Goal: Task Accomplishment & Management: Manage account settings

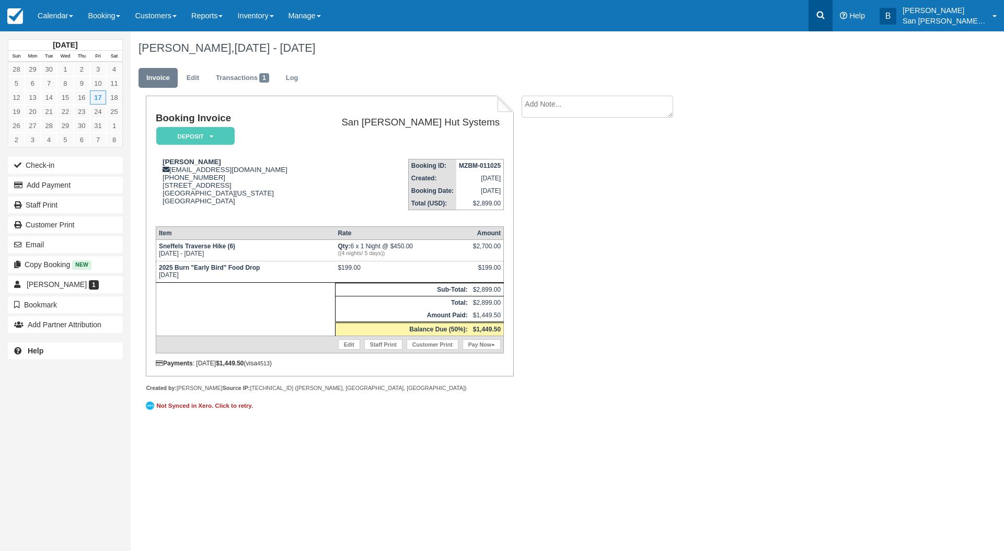
click at [824, 13] on icon at bounding box center [821, 15] width 8 height 8
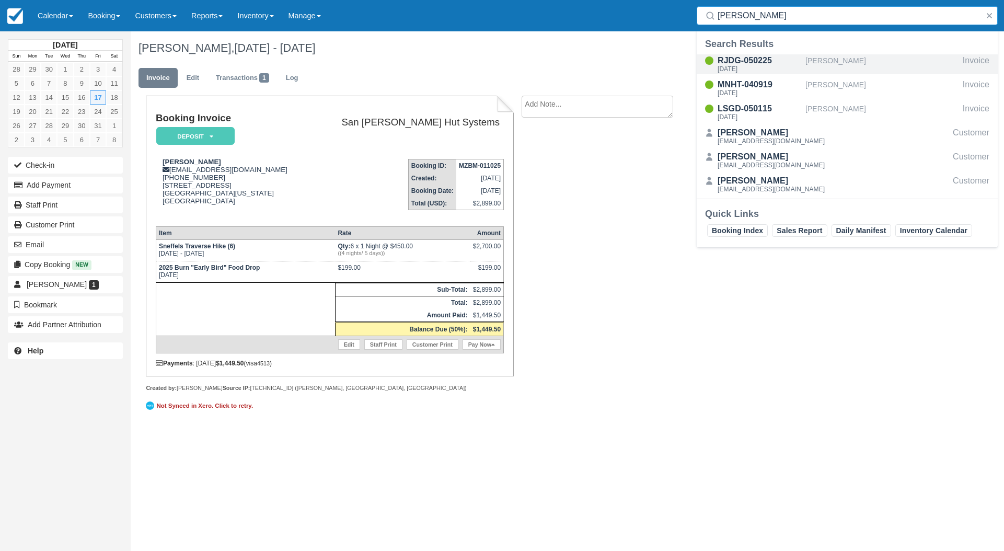
type input "buntin"
click at [741, 68] on div "[DATE]" at bounding box center [759, 69] width 84 height 6
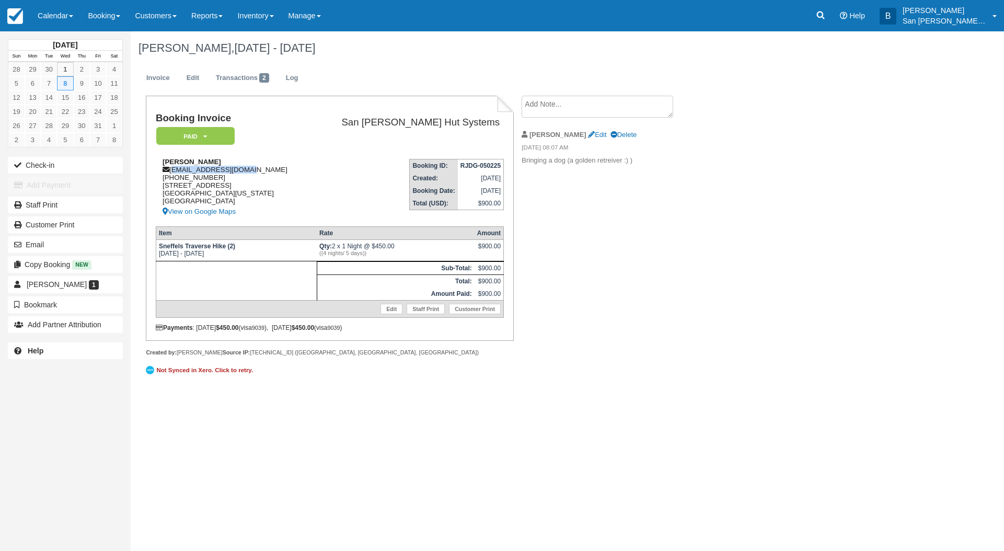
drag, startPoint x: 172, startPoint y: 171, endPoint x: 250, endPoint y: 168, distance: 77.9
click at [250, 168] on div "Bre Buntin bre.nedden@gmail.com 1 (715) 610-5920 4650 W. Mineral Drive Unit 111…" at bounding box center [233, 188] width 154 height 60
copy div "bre.nedden@gmail.com"
click at [828, 21] on link at bounding box center [820, 15] width 24 height 31
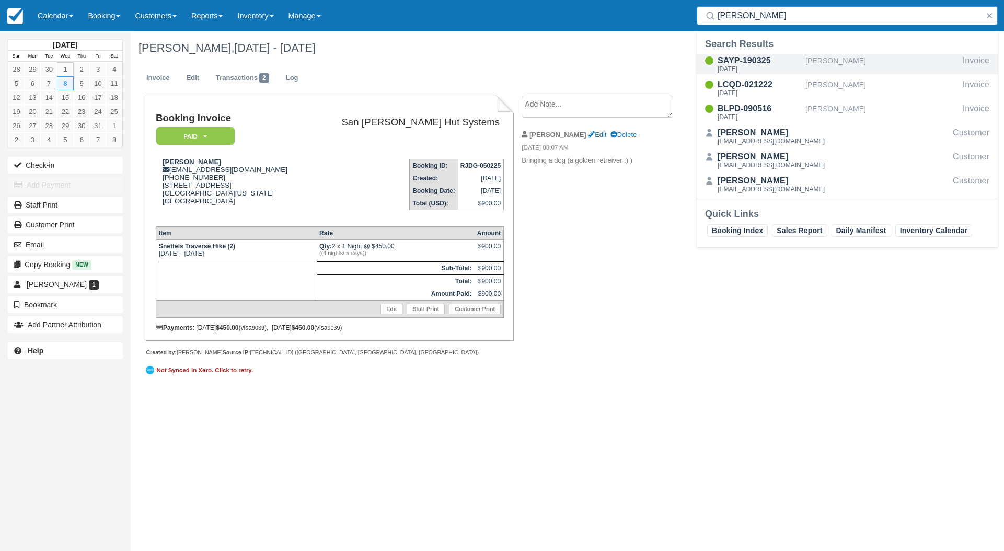
type input "griffith"
click at [762, 62] on div "SAYP-190325" at bounding box center [759, 60] width 84 height 13
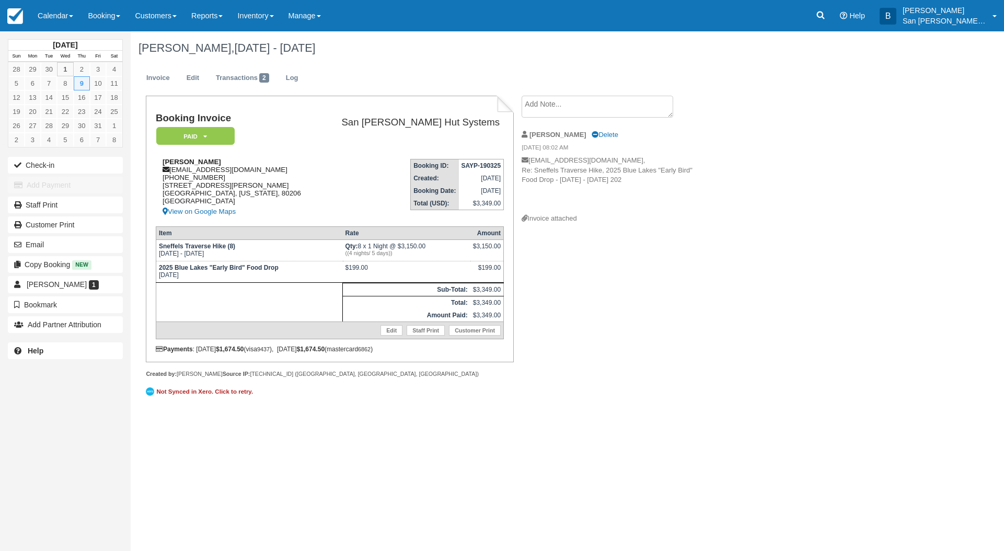
drag, startPoint x: 173, startPoint y: 169, endPoint x: 217, endPoint y: 178, distance: 45.4
click at [260, 174] on div "Moira Griffith mgriff122@gmail.com 1 (703) 732-5499 750 Clayton St Denver, Colo…" at bounding box center [237, 188] width 162 height 60
drag, startPoint x: 308, startPoint y: 166, endPoint x: 295, endPoint y: 169, distance: 14.1
click at [318, 166] on td "Booking ID: SAYP-190325 Created: March 19, 2025 Booking Date: October 9, 2025 T…" at bounding box center [411, 183] width 186 height 67
drag, startPoint x: 173, startPoint y: 171, endPoint x: 242, endPoint y: 170, distance: 69.5
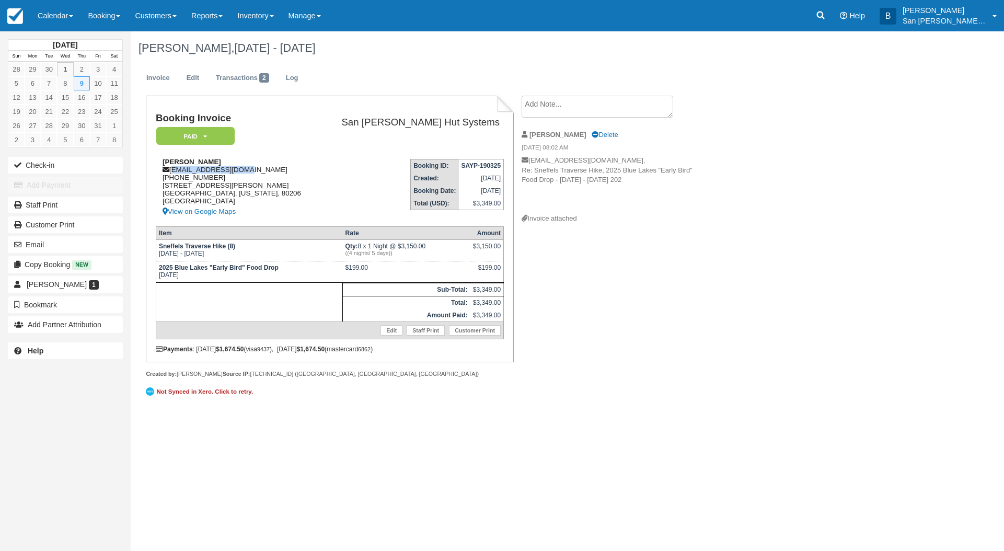
click at [242, 170] on div "Moira Griffith mgriff122@gmail.com 1 (703) 732-5499 750 Clayton St Denver, Colo…" at bounding box center [237, 188] width 162 height 60
copy div "mgriff122@gmail.com"
click at [825, 17] on icon at bounding box center [820, 15] width 10 height 10
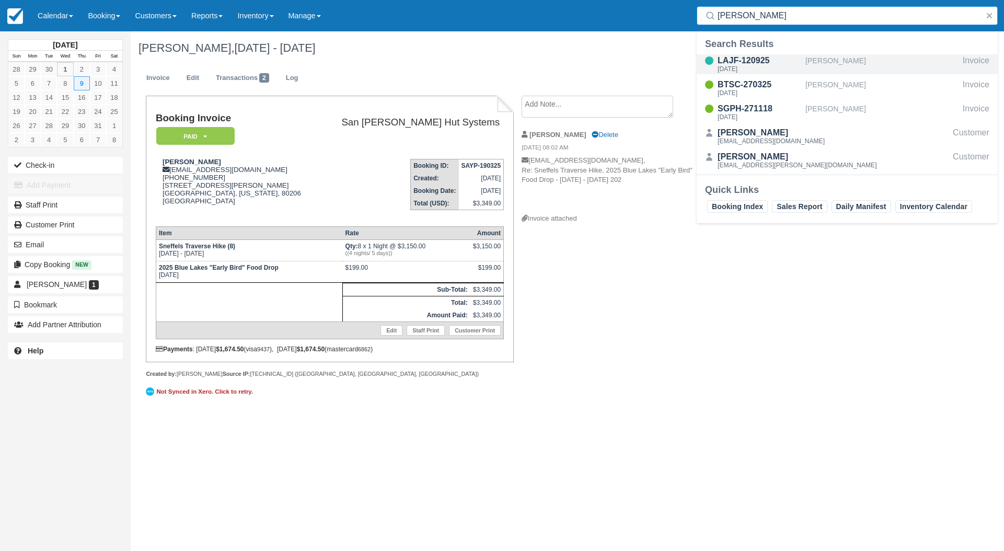
type input "korth"
click at [730, 57] on div "LAJF-120925" at bounding box center [759, 60] width 84 height 13
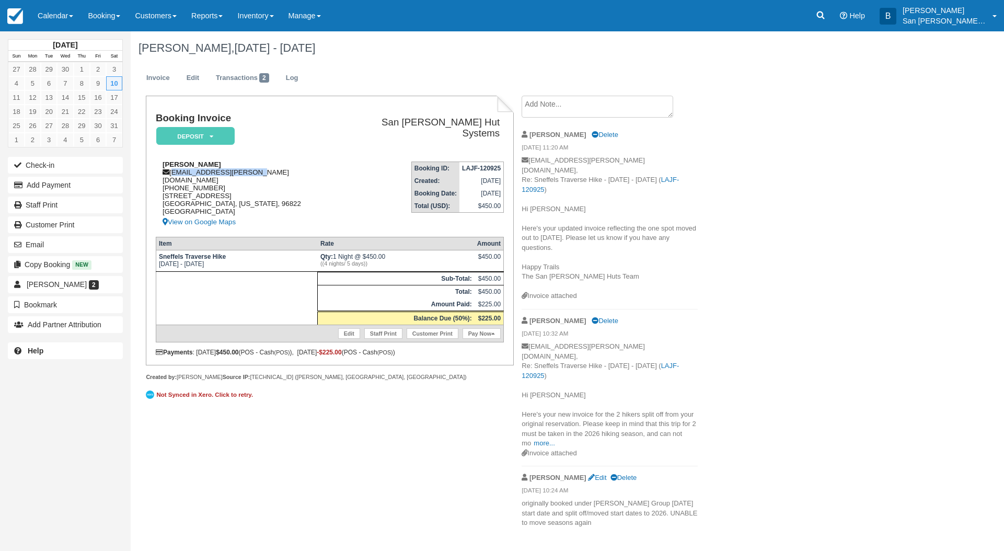
drag, startPoint x: 173, startPoint y: 171, endPoint x: 248, endPoint y: 172, distance: 74.2
click at [269, 171] on div "[PERSON_NAME] [PERSON_NAME][EMAIL_ADDRESS][PERSON_NAME][DOMAIN_NAME] [PHONE_NUM…" at bounding box center [248, 194] width 184 height 68
copy div "[EMAIL_ADDRESS][PERSON_NAME][DOMAIN_NAME]"
click at [832, 18] on link at bounding box center [820, 15] width 24 height 31
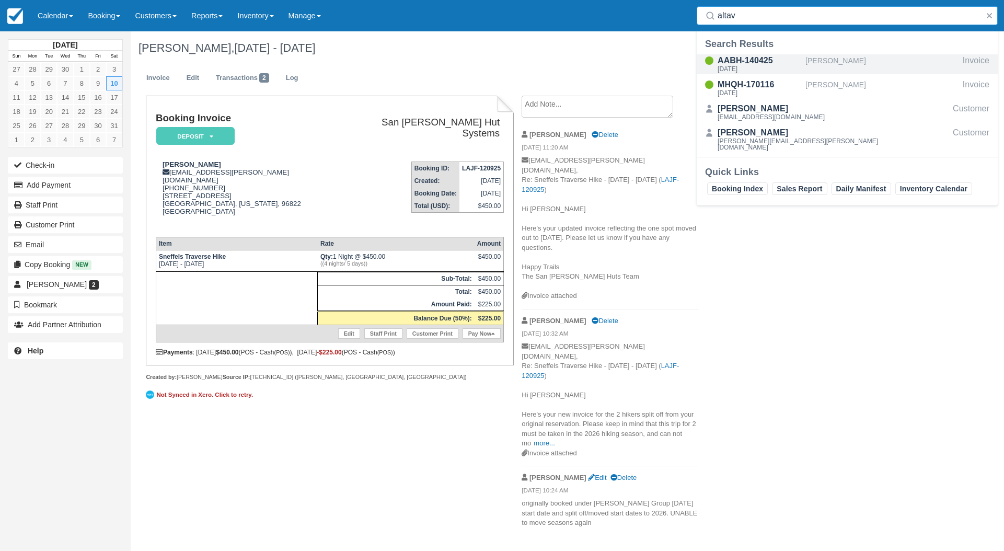
type input "altav"
click at [752, 59] on div "AABH-140425" at bounding box center [759, 60] width 84 height 13
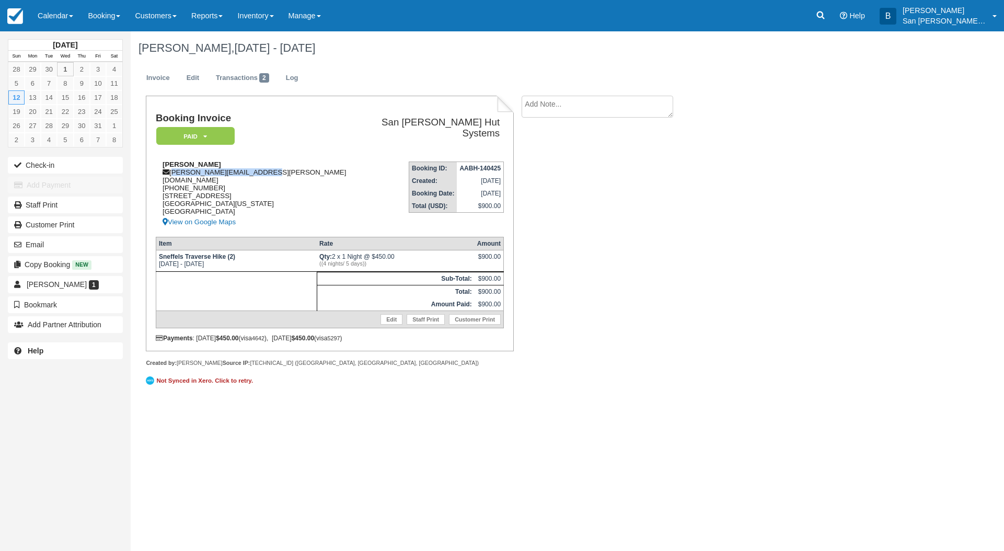
drag, startPoint x: 173, startPoint y: 170, endPoint x: 249, endPoint y: 170, distance: 76.3
click at [251, 170] on div "Vincent Altavilla vince.altavilla@gmail.com 1 (321) 212-9721 2923 SW 39th Terra…" at bounding box center [257, 194] width 202 height 68
copy div "vince.altavilla@gmail.com"
click at [825, 14] on icon at bounding box center [820, 15] width 10 height 10
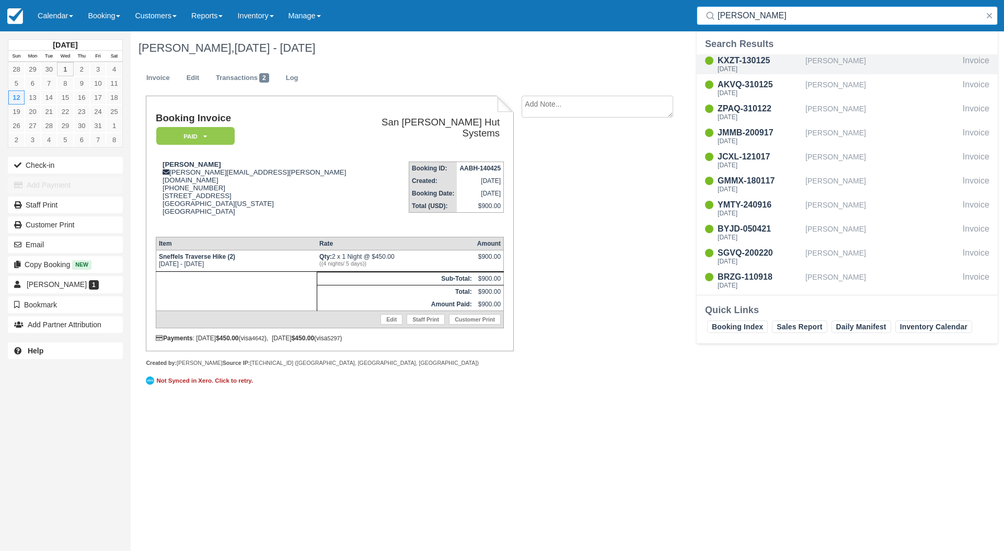
type input "nicholas"
click at [749, 60] on div "KXZT-130125" at bounding box center [759, 60] width 84 height 13
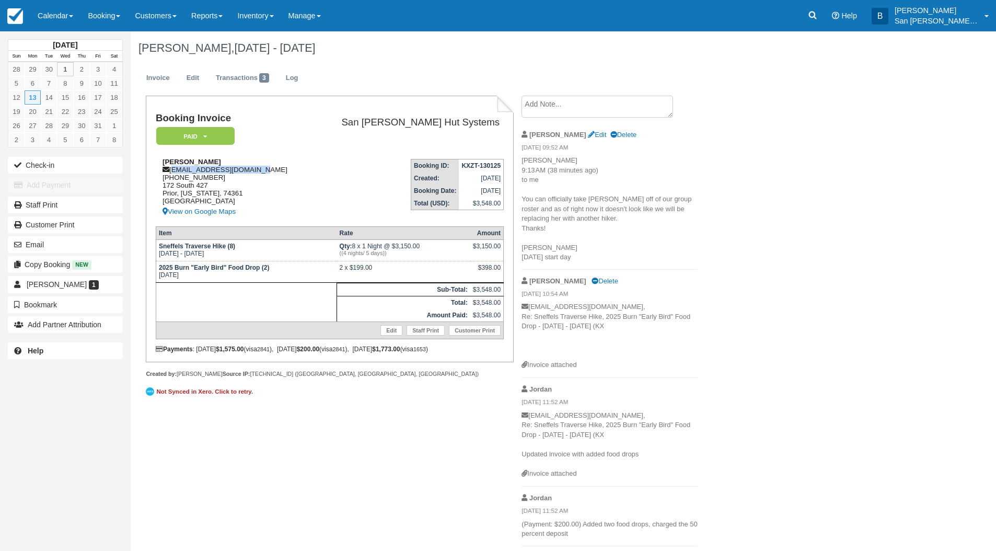
drag, startPoint x: 172, startPoint y: 170, endPoint x: 258, endPoint y: 168, distance: 85.7
click at [258, 168] on div "[PERSON_NAME] [EMAIL_ADDRESS][DOMAIN_NAME] [PHONE_NUMBER] [STREET_ADDRESS][US_S…" at bounding box center [233, 188] width 154 height 60
copy div "missyritchie9@gmail.com"
click at [815, 15] on icon at bounding box center [812, 15] width 10 height 10
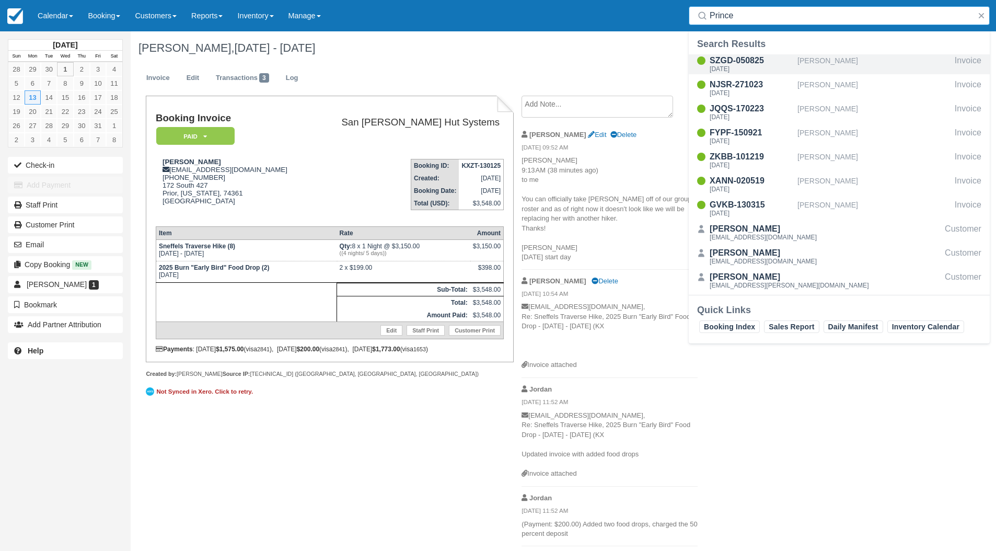
type input "Prince"
click at [748, 67] on div "Tue Oct 14 2025" at bounding box center [751, 69] width 84 height 6
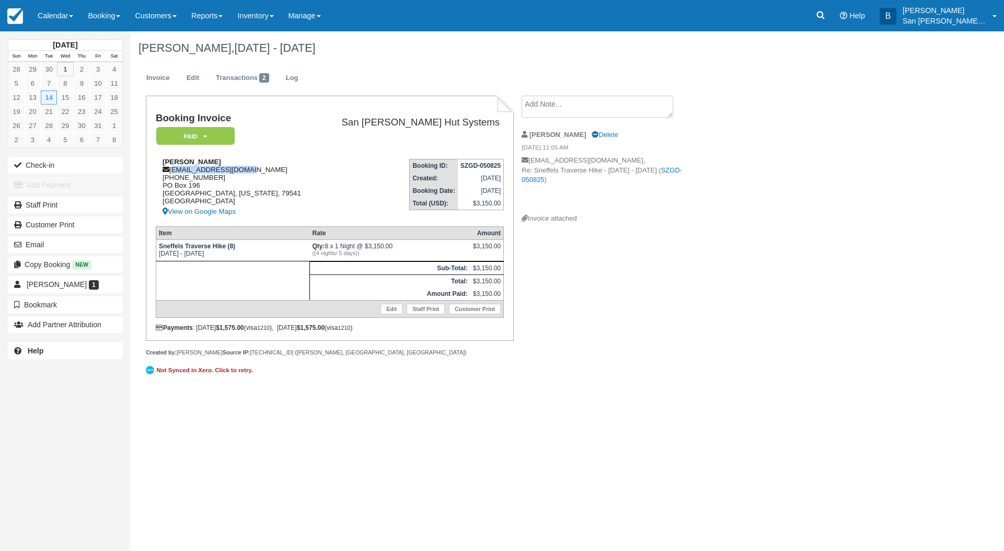
drag, startPoint x: 172, startPoint y: 170, endPoint x: 261, endPoint y: 171, distance: 88.8
click at [261, 171] on div "Jeff Prince jdprinceag@gmail.com 1 (325) 721-0059 PO Box 196 Ovalo, Texas, 7954…" at bounding box center [237, 188] width 162 height 60
copy div "jdprinceag@gmail.com"
click at [825, 16] on icon at bounding box center [820, 15] width 10 height 10
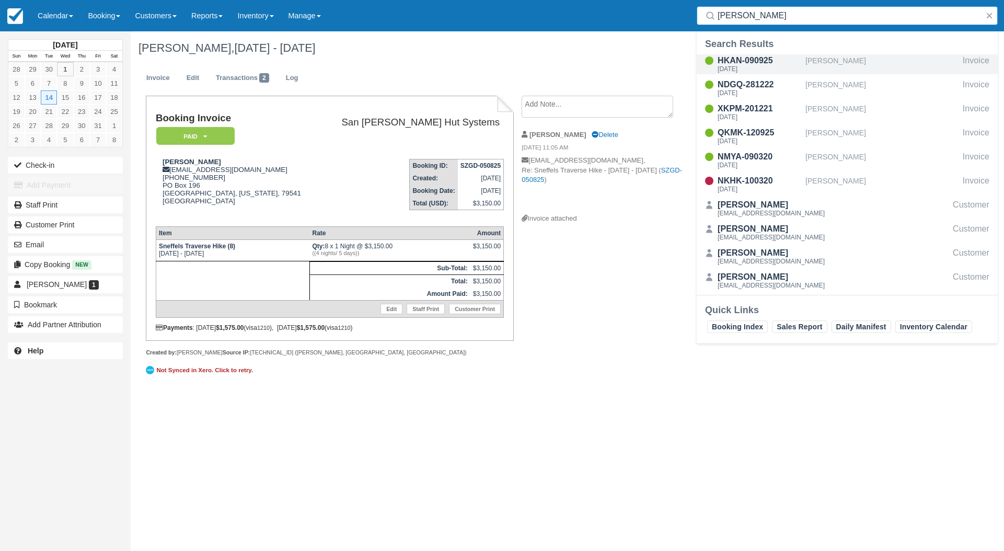
type input "sween"
click at [747, 63] on div "HKAN-090925" at bounding box center [759, 60] width 84 height 13
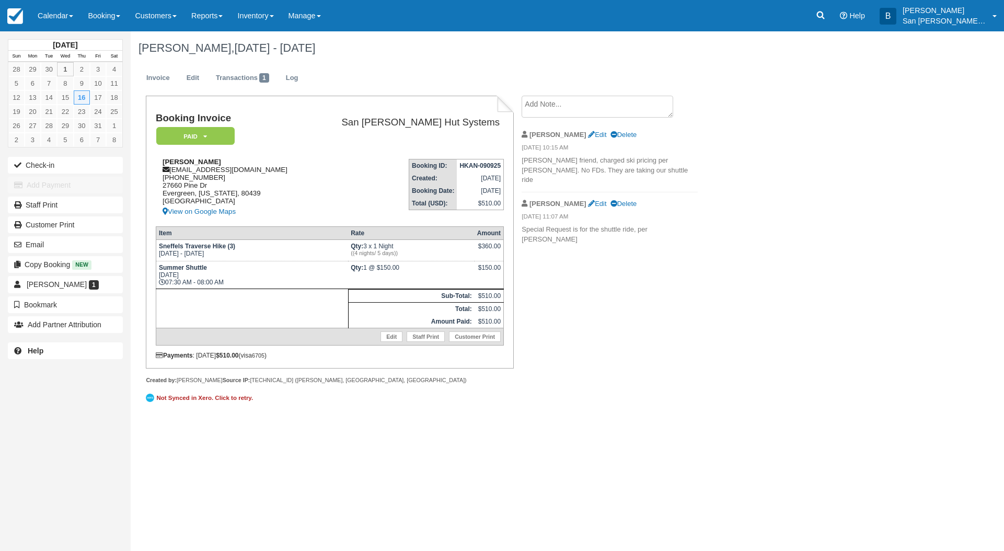
drag, startPoint x: 172, startPoint y: 169, endPoint x: 247, endPoint y: 172, distance: 75.3
click at [309, 170] on div "Kammy Sweeney beautifulyouevergreen@gmail.com 1 (303) 709-5060 27660 Pine Dr Ev…" at bounding box center [233, 188] width 154 height 60
copy div "beautifulyouevergreen@gmail.com"
click at [825, 17] on icon at bounding box center [820, 15] width 10 height 10
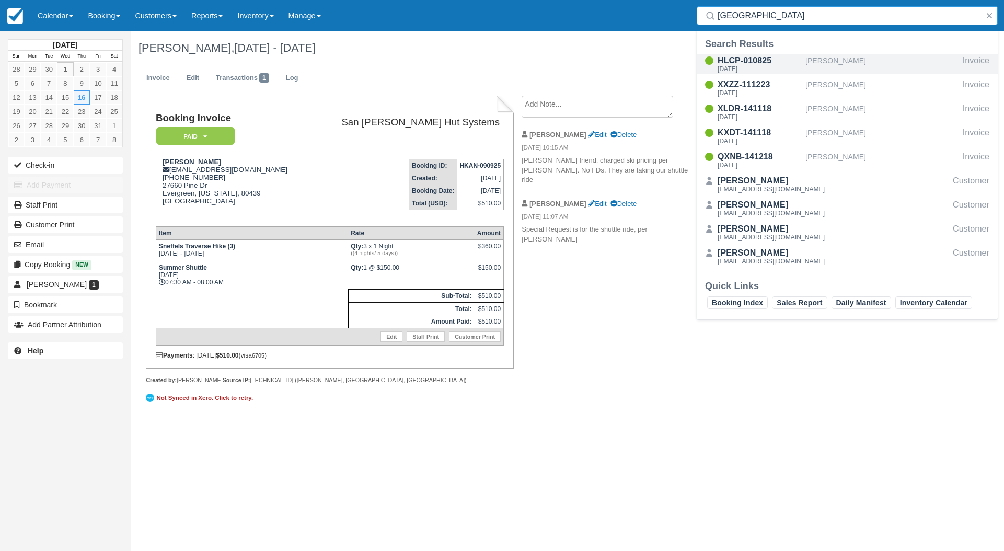
type input "milan"
click at [752, 60] on div "HLCP-010825" at bounding box center [759, 60] width 84 height 13
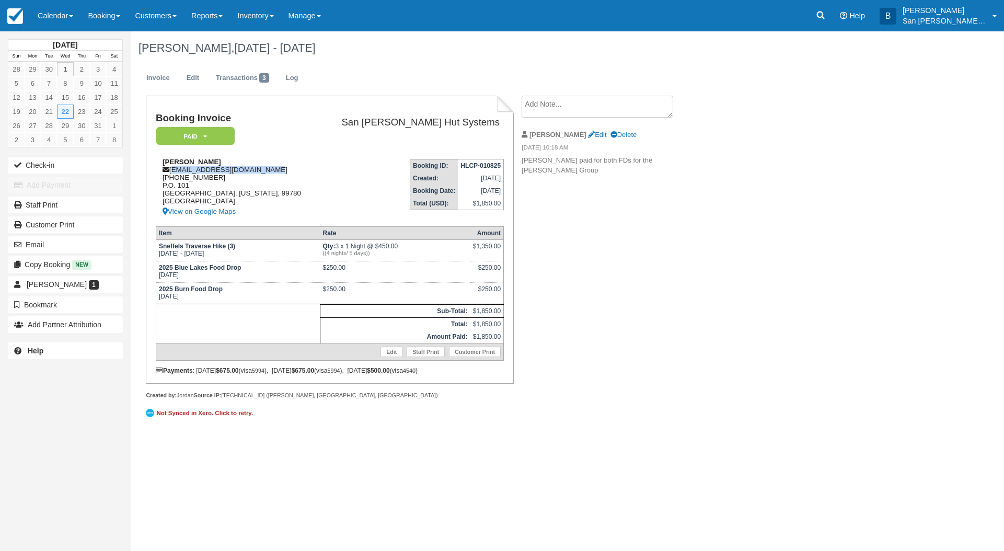
drag, startPoint x: 171, startPoint y: 168, endPoint x: 289, endPoint y: 170, distance: 117.6
click at [289, 170] on div "Paul Milanowski pmilanowski@compuserve.com 1 (907) 505-0259 P.O. 101 Tok, Alask…" at bounding box center [237, 188] width 162 height 60
copy div "[EMAIL_ADDRESS][DOMAIN_NAME]"
click at [829, 21] on link at bounding box center [820, 15] width 24 height 31
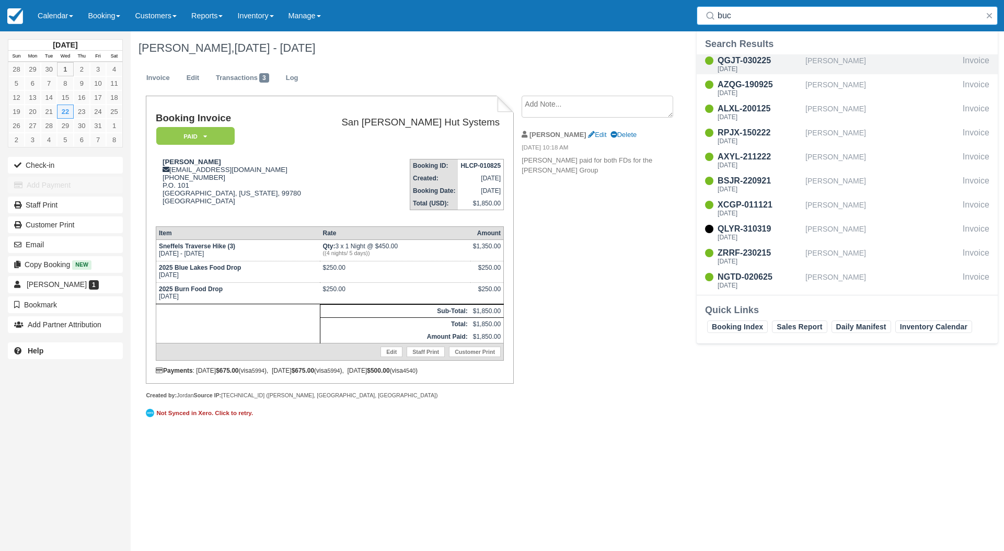
type input "buc"
click at [749, 60] on div "QGJT-030225" at bounding box center [759, 60] width 84 height 13
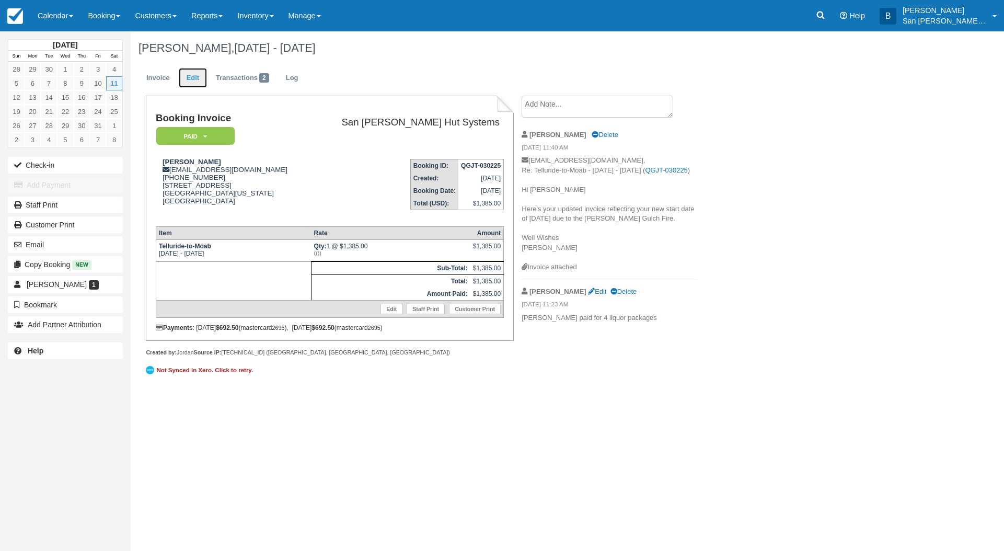
click at [198, 75] on link "Edit" at bounding box center [193, 78] width 28 height 20
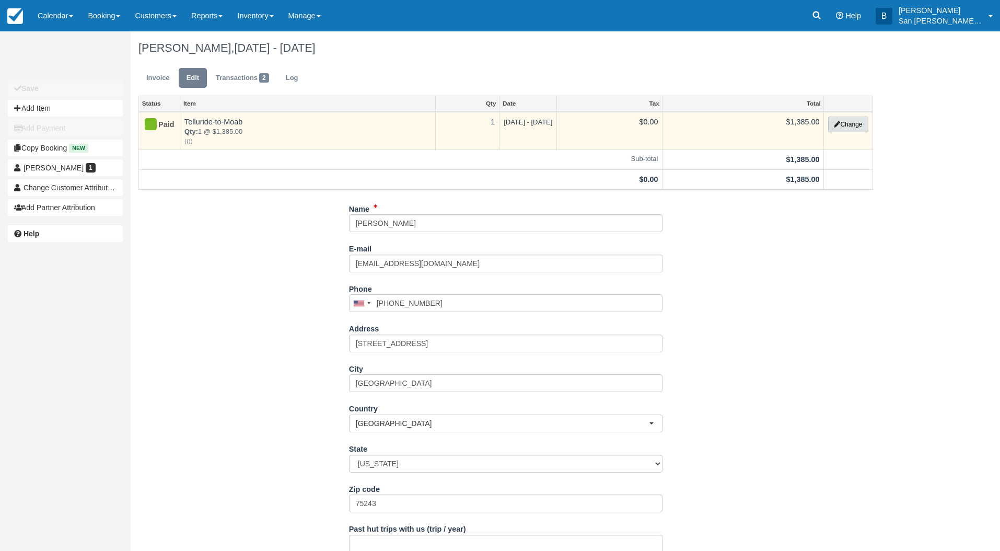
click at [855, 123] on button "Change" at bounding box center [848, 125] width 40 height 16
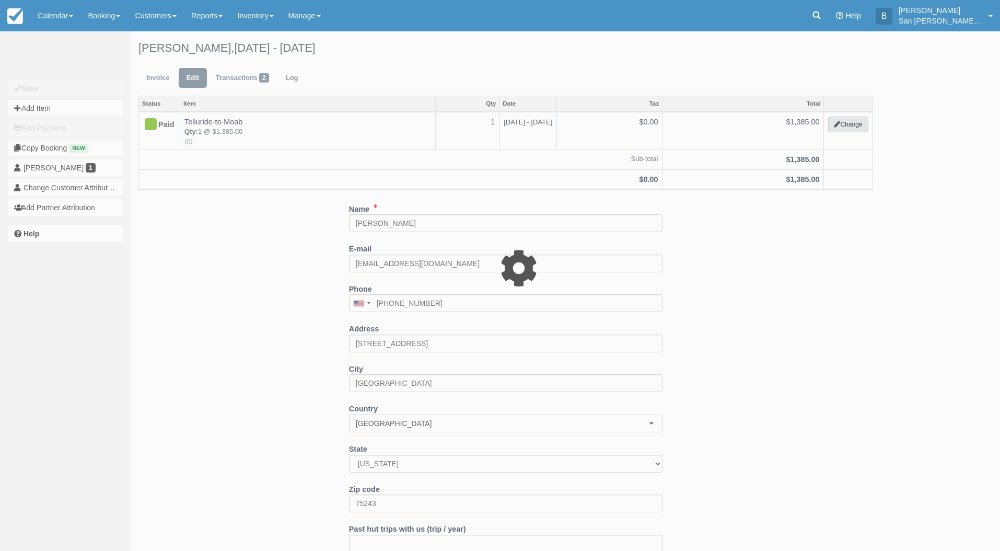
type input "1385.00"
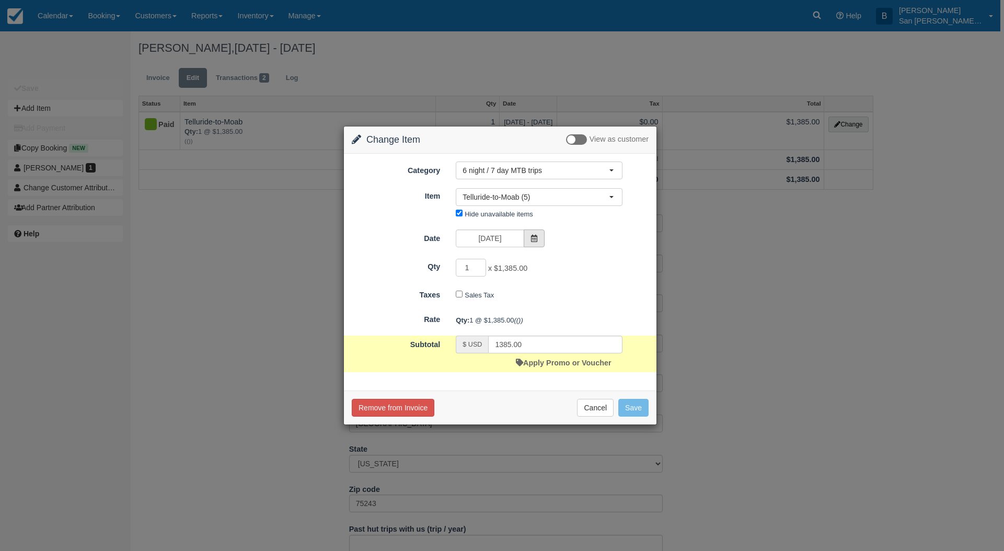
click at [541, 240] on span at bounding box center [533, 238] width 21 height 18
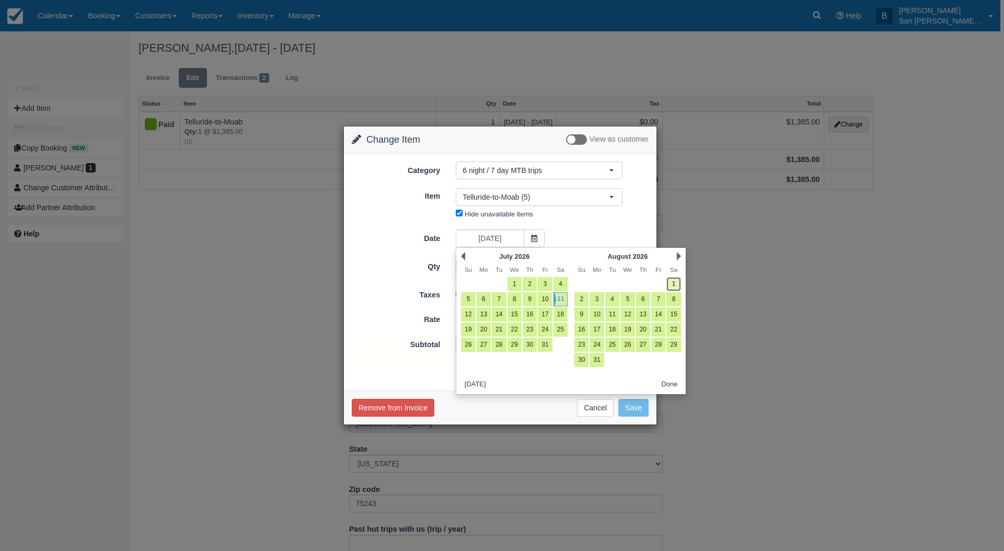
click at [674, 283] on link "1" at bounding box center [673, 284] width 14 height 14
type input "[DATE]"
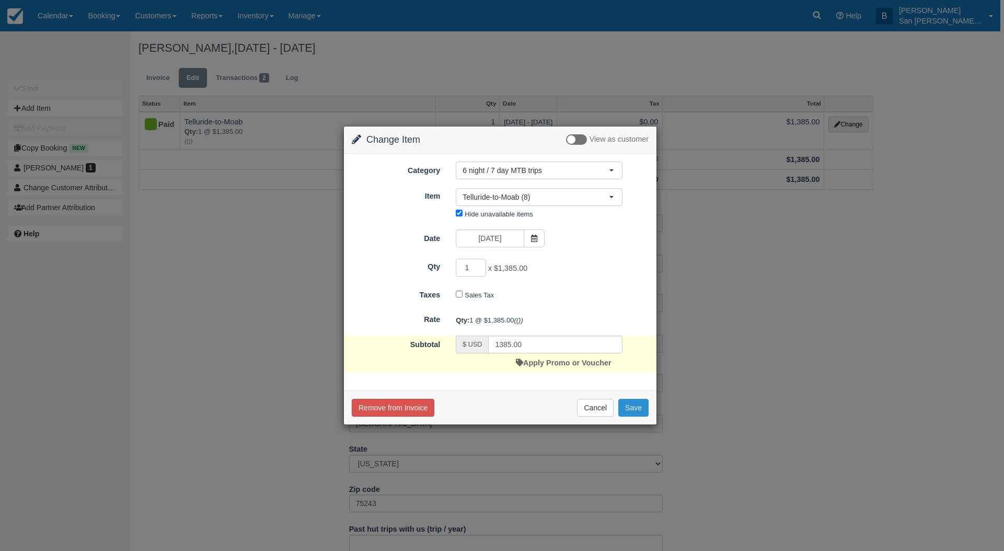
click at [638, 412] on button "Save" at bounding box center [633, 408] width 30 height 18
checkbox input "false"
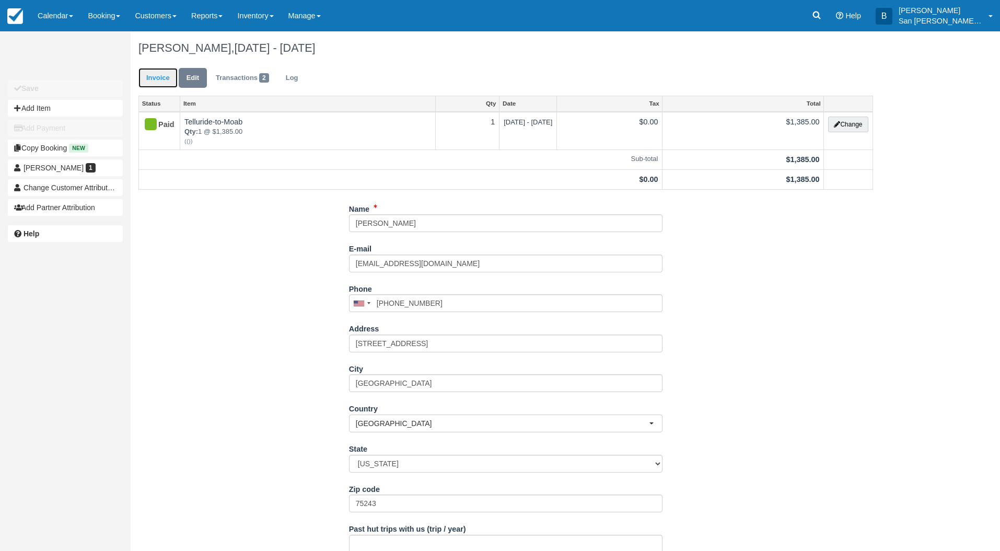
click at [169, 80] on link "Invoice" at bounding box center [157, 78] width 39 height 20
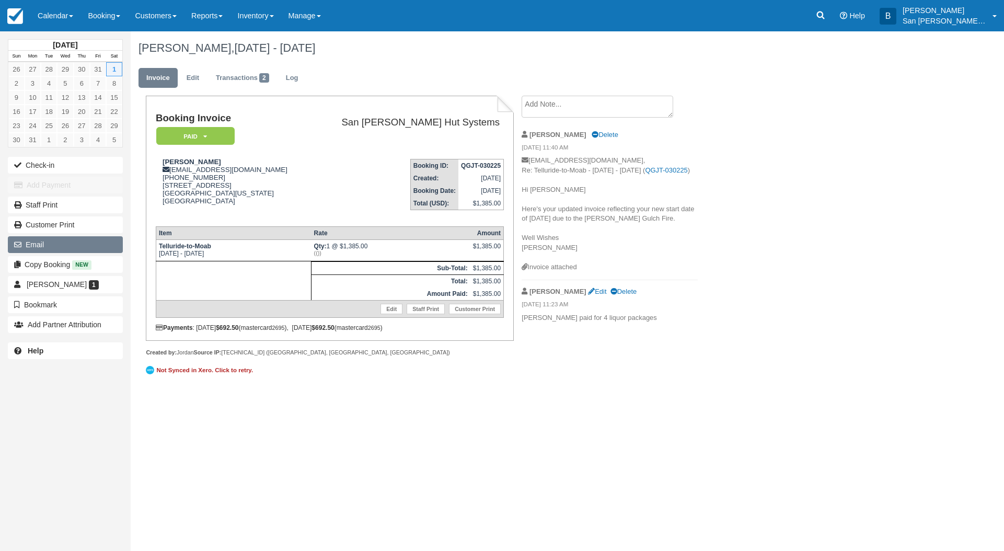
click at [34, 247] on button "Email" at bounding box center [65, 244] width 115 height 17
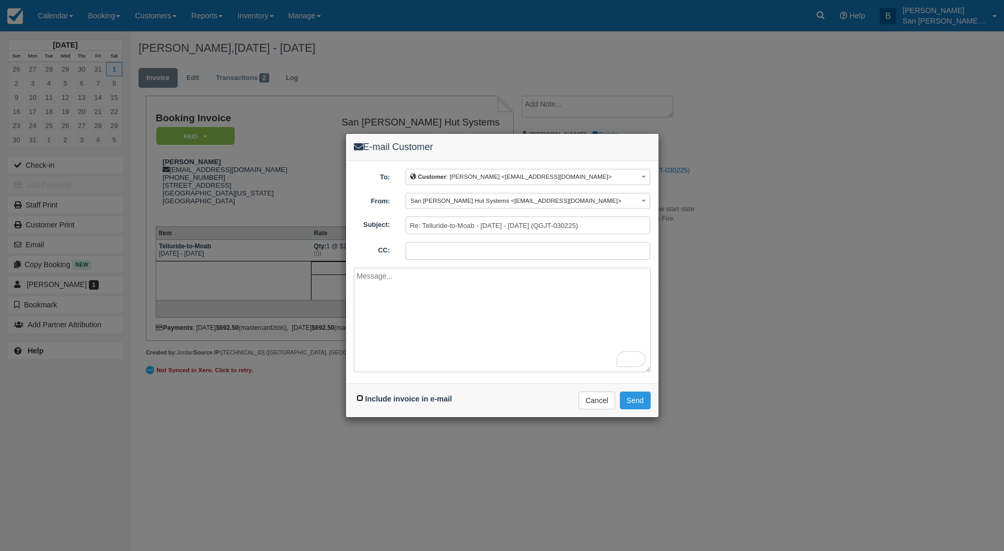
click at [358, 395] on input "Include invoice in e-mail" at bounding box center [359, 397] width 7 height 7
checkbox input "true"
click at [429, 277] on textarea "To enrich screen reader interactions, please activate Accessibility in Grammarl…" at bounding box center [502, 319] width 297 height 104
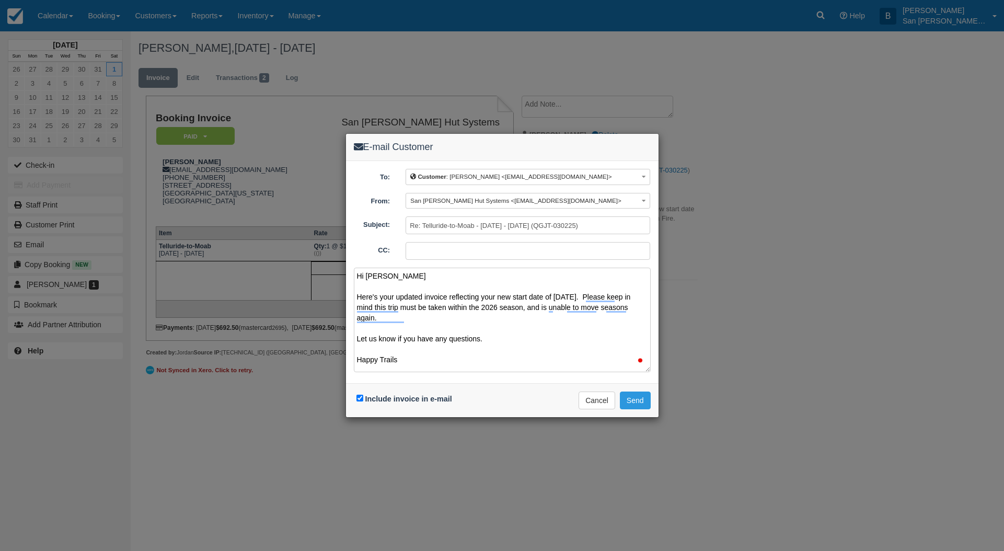
scroll to position [3, 0]
type textarea "Hi [PERSON_NAME] Here's your updated invoice reflecting your new start date of …"
click at [637, 400] on button "Send" at bounding box center [635, 400] width 31 height 18
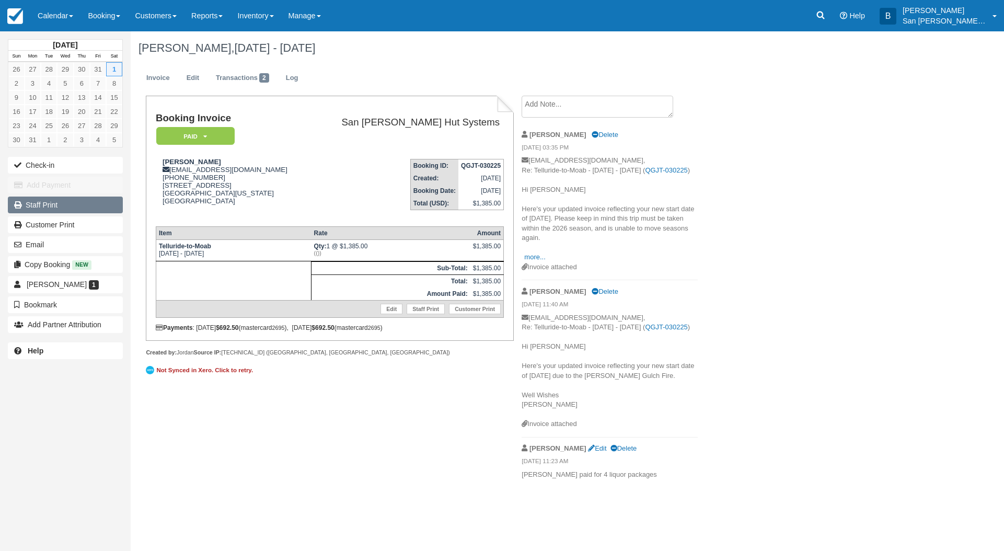
click at [54, 201] on link "Staff Print" at bounding box center [65, 204] width 115 height 17
click at [832, 18] on link at bounding box center [820, 15] width 24 height 31
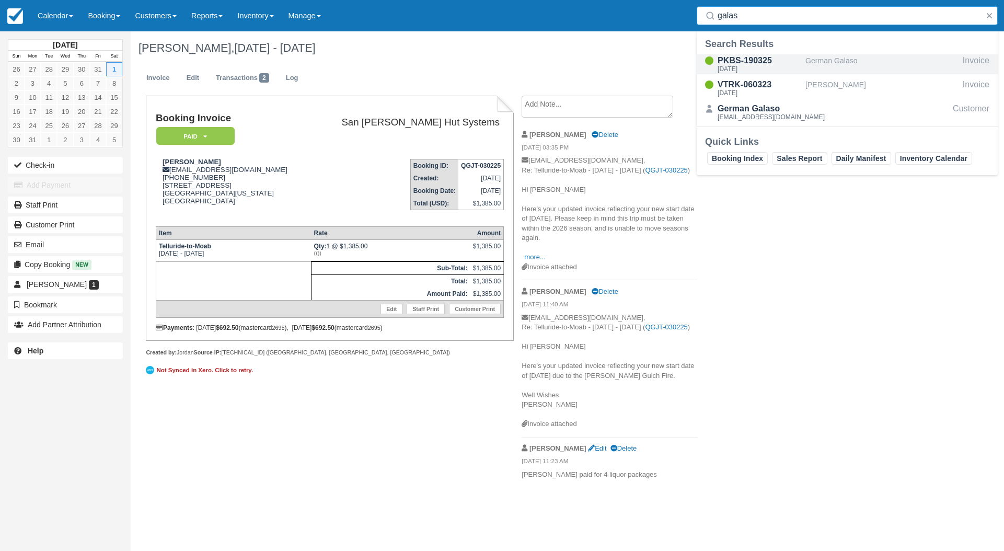
type input "galas"
click at [737, 64] on div "PKBS-190325" at bounding box center [759, 60] width 84 height 13
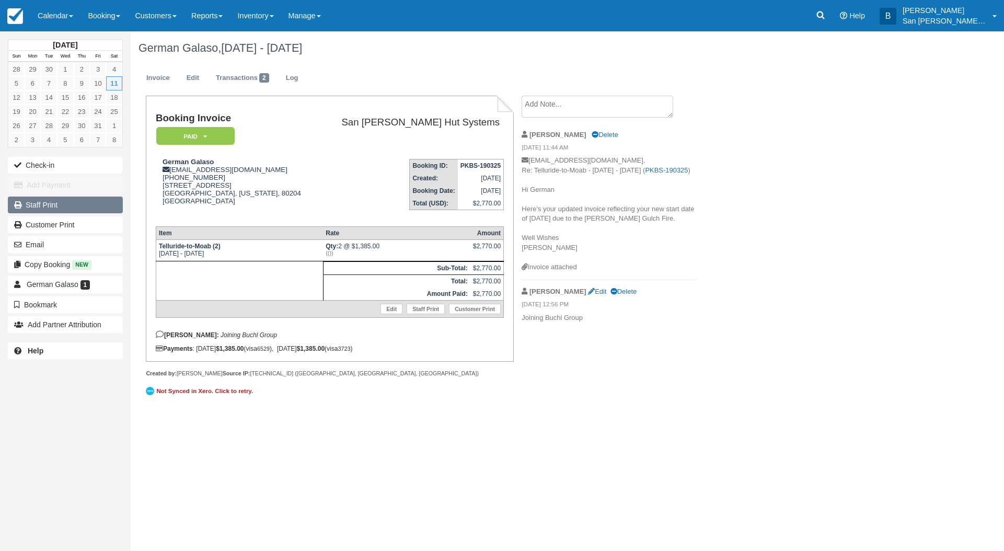
click at [42, 206] on link "Staff Print" at bounding box center [65, 204] width 115 height 17
click at [193, 75] on link "Edit" at bounding box center [193, 78] width 28 height 20
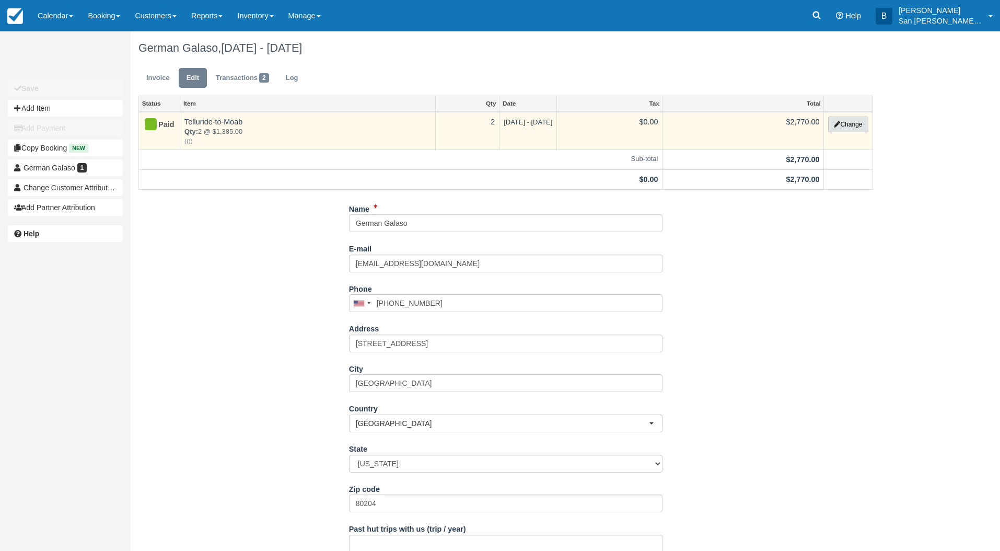
click at [849, 123] on button "Change" at bounding box center [848, 125] width 40 height 16
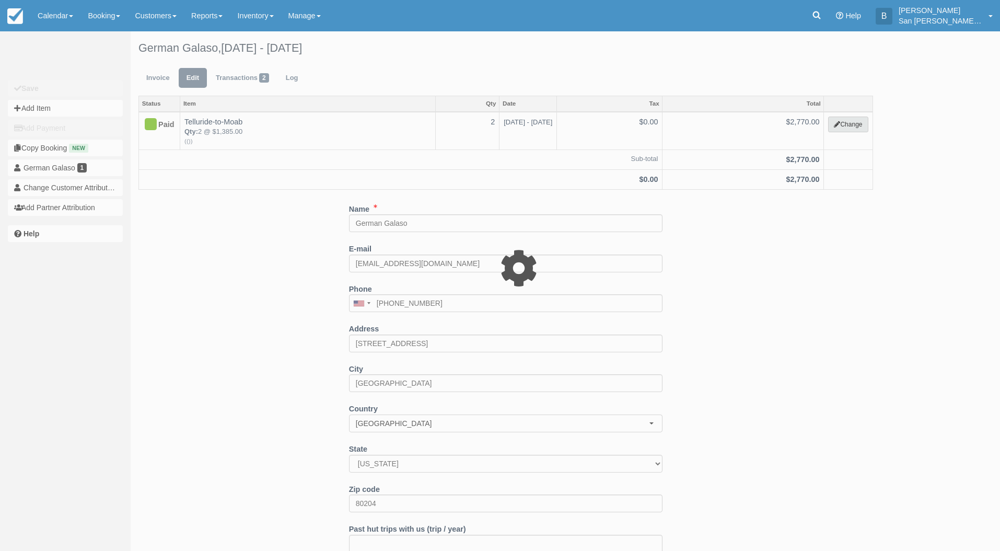
type input "2770.00"
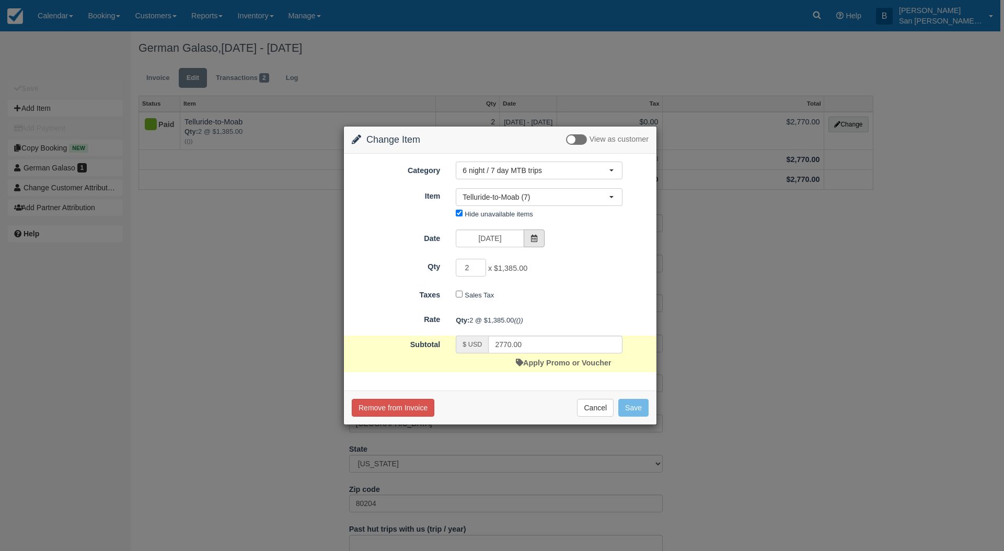
click at [535, 232] on span at bounding box center [533, 238] width 21 height 18
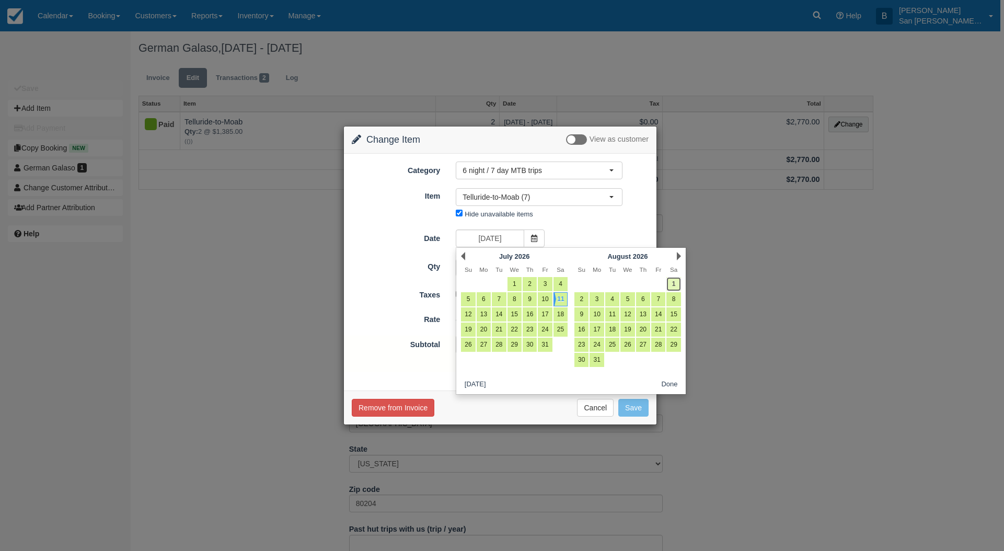
click at [671, 281] on link "1" at bounding box center [673, 284] width 14 height 14
type input "08/01/26"
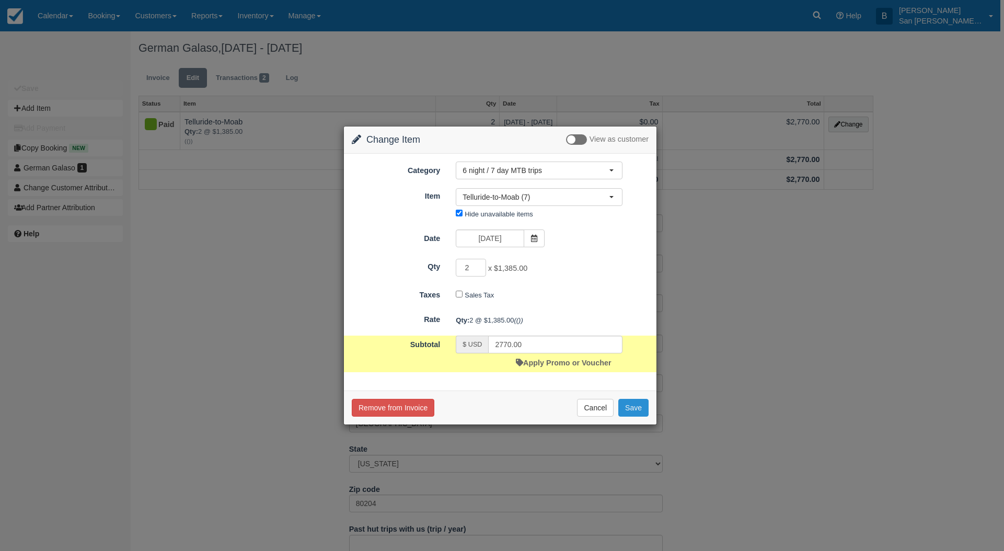
click at [641, 407] on button "Save" at bounding box center [633, 408] width 30 height 18
checkbox input "false"
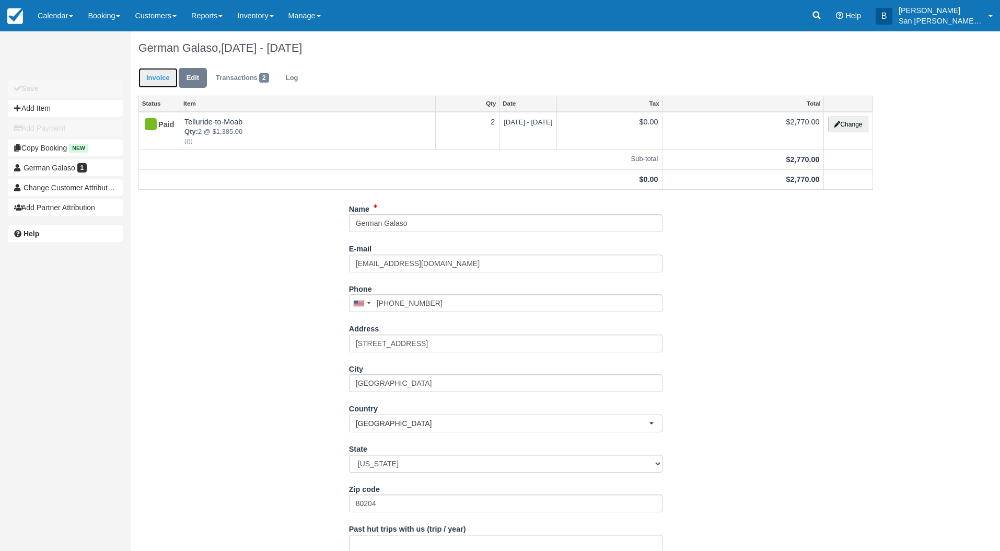
click at [159, 78] on link "Invoice" at bounding box center [157, 78] width 39 height 20
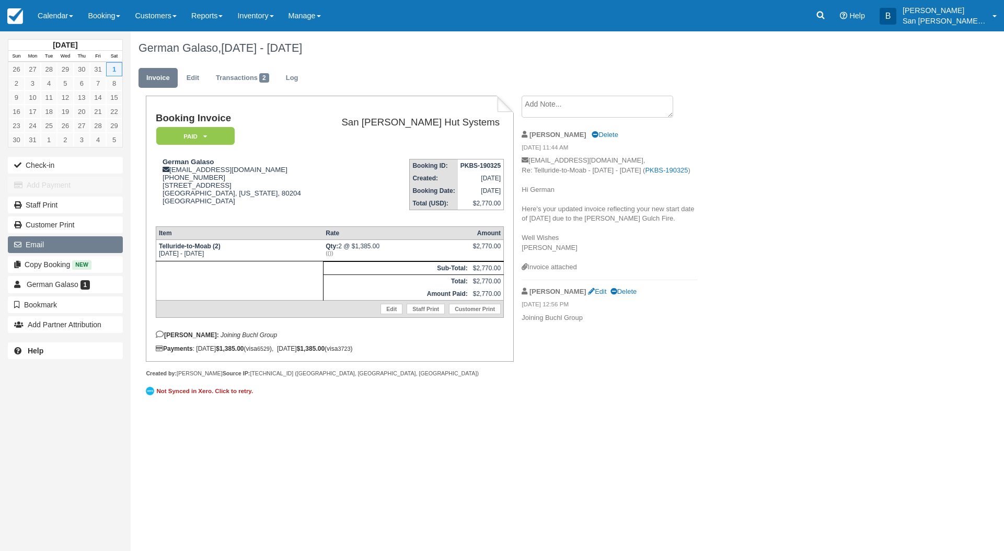
click at [45, 241] on button "Email" at bounding box center [65, 244] width 115 height 17
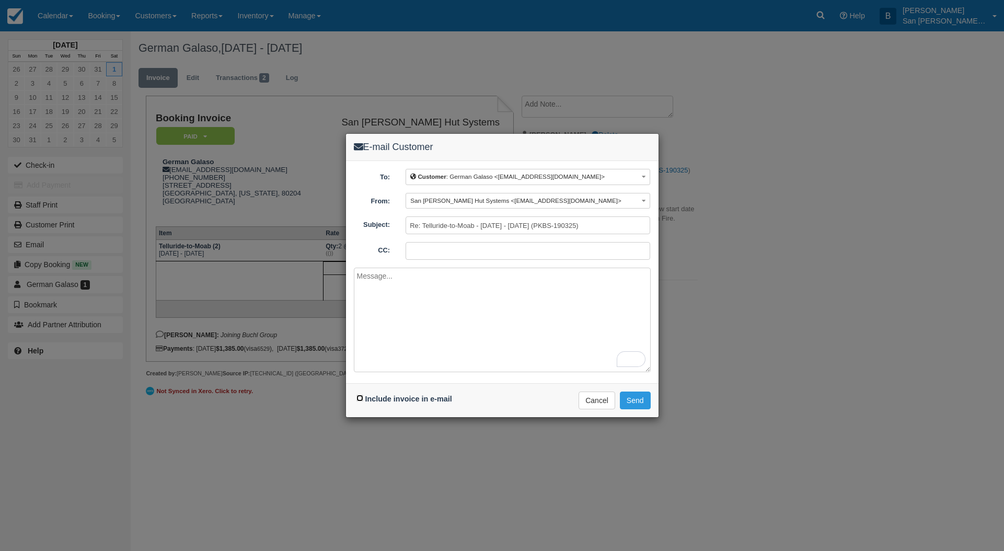
drag, startPoint x: 360, startPoint y: 399, endPoint x: 386, endPoint y: 363, distance: 43.5
click at [361, 398] on input "Include invoice in e-mail" at bounding box center [359, 397] width 7 height 7
checkbox input "true"
click at [419, 290] on textarea "To enrich screen reader interactions, please activate Accessibility in Grammarl…" at bounding box center [502, 319] width 297 height 104
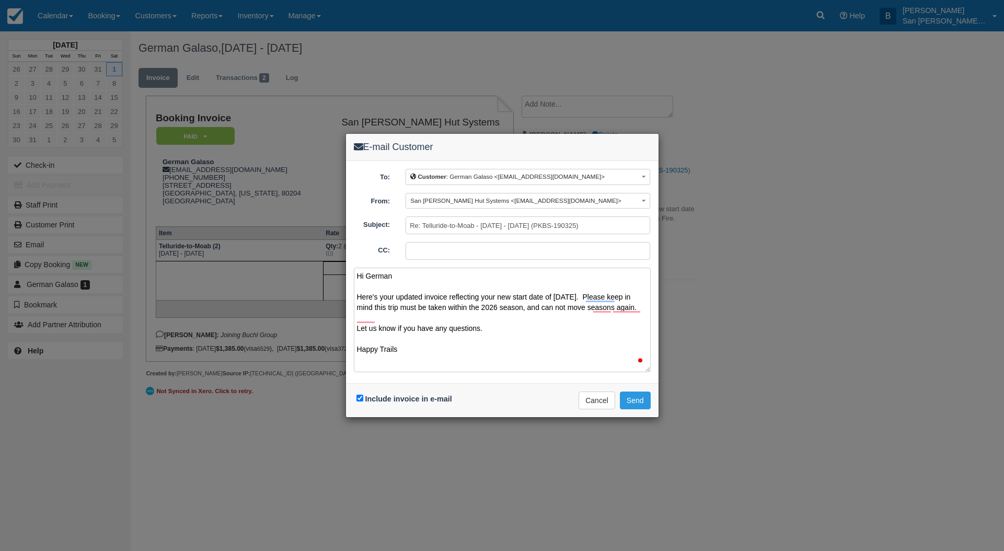
scroll to position [3, 0]
click at [590, 304] on textarea "Hi German Here's your updated invoice reflecting your new start date of [DATE].…" at bounding box center [502, 319] width 297 height 104
drag, startPoint x: 592, startPoint y: 305, endPoint x: 618, endPoint y: 308, distance: 25.9
click at [614, 305] on textarea "Hi German Here's your updated invoice reflecting your new start date of [DATE].…" at bounding box center [502, 319] width 297 height 104
drag, startPoint x: 591, startPoint y: 306, endPoint x: 621, endPoint y: 306, distance: 30.3
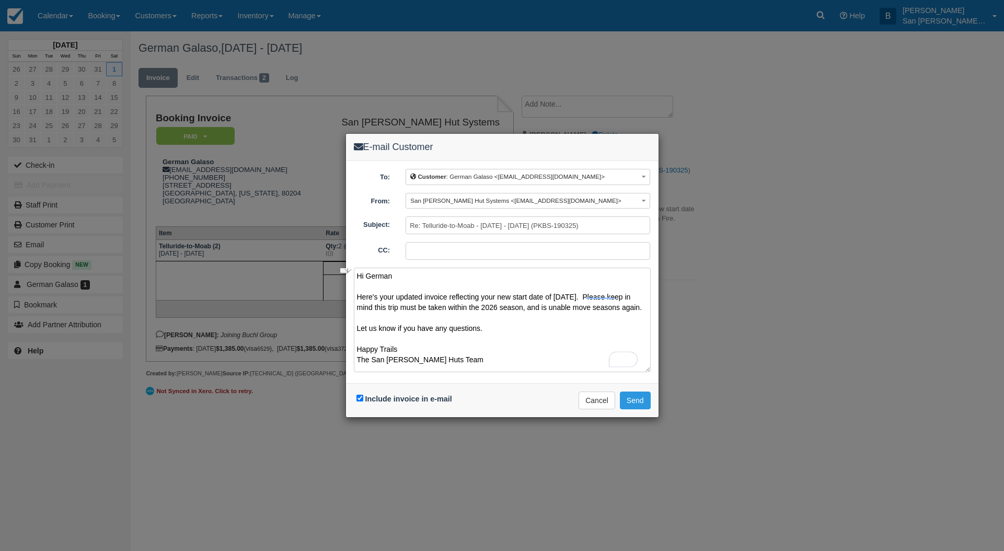
click at [621, 306] on textarea "Hi German Here's your updated invoice reflecting your new start date of [DATE].…" at bounding box center [502, 319] width 297 height 104
type textarea "Hi German Here's your updated invoice reflecting your new start date of [DATE].…"
click at [636, 398] on button "Send" at bounding box center [635, 400] width 31 height 18
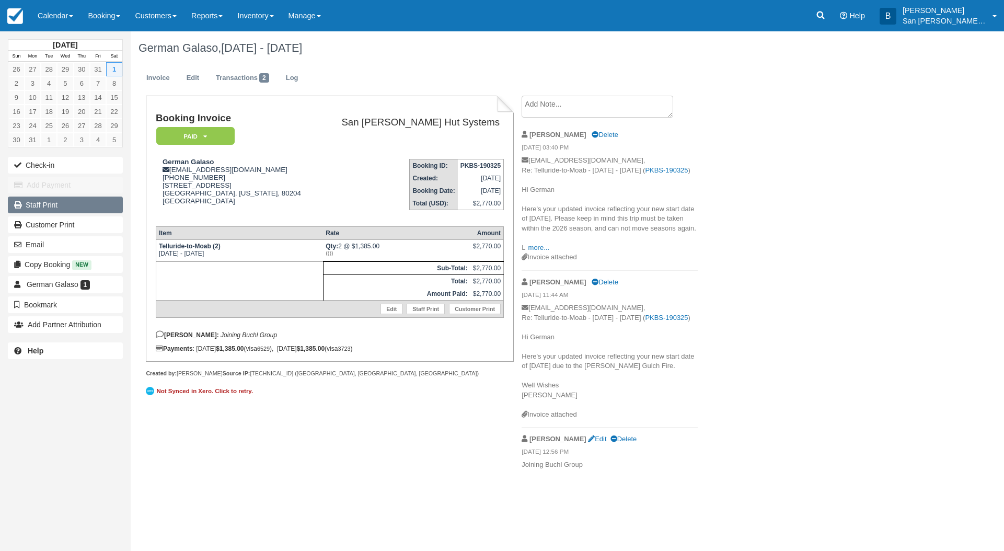
click at [41, 207] on link "Staff Print" at bounding box center [65, 204] width 115 height 17
click at [921, 22] on p "San [PERSON_NAME] Hut Systems" at bounding box center [944, 21] width 84 height 10
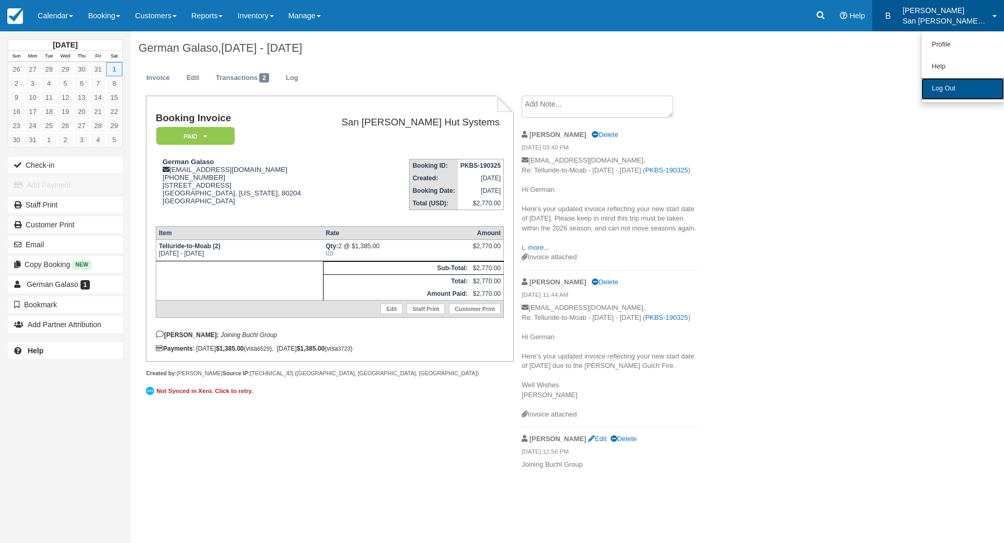
click at [944, 83] on link "Log Out" at bounding box center [962, 89] width 83 height 22
